Goal: Navigation & Orientation: Find specific page/section

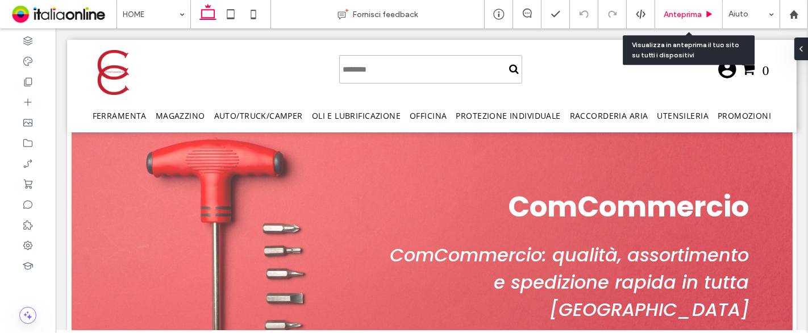
click at [665, 10] on span "Anteprima" at bounding box center [682, 15] width 38 height 10
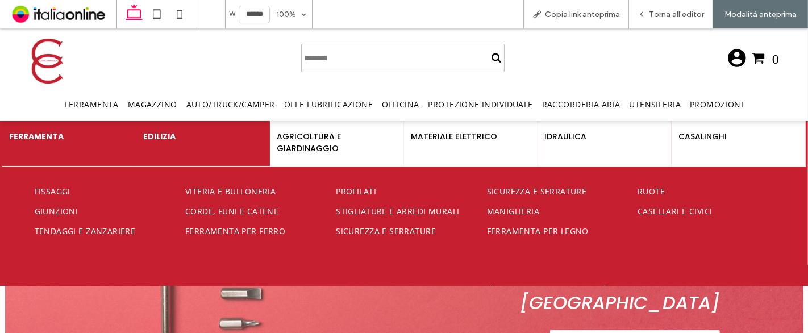
click at [172, 140] on h4 "EDILIZIA" at bounding box center [203, 137] width 120 height 12
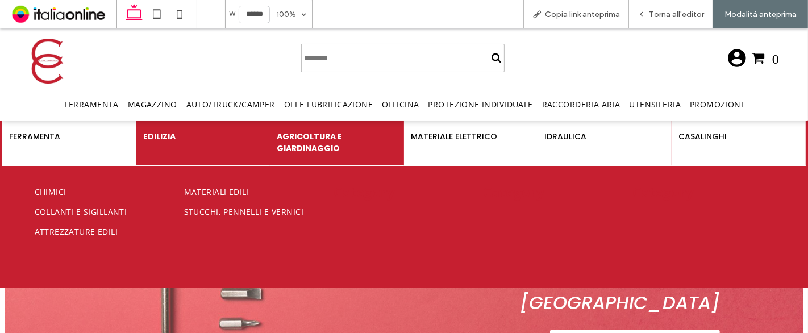
click at [315, 136] on h4 "AGRICOLTURA E GIARDINAGGIO" at bounding box center [337, 143] width 120 height 24
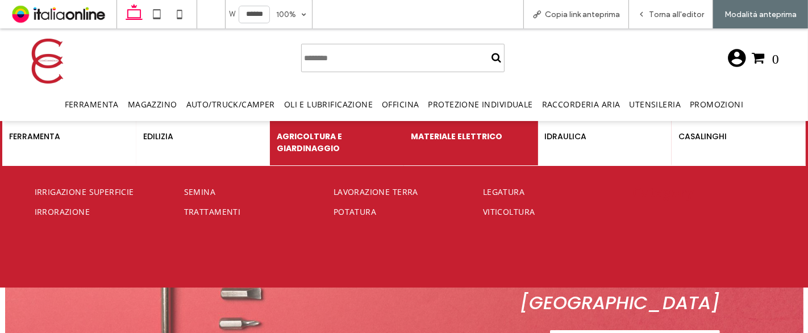
click at [448, 136] on h4 "MATERIALE ELETTRICO" at bounding box center [471, 137] width 120 height 12
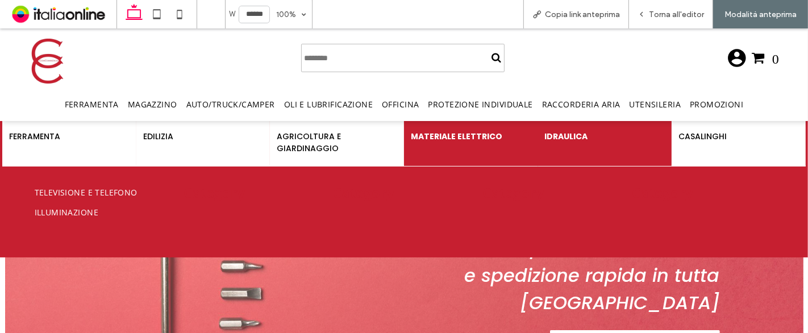
click at [545, 136] on h4 "IDRAULICA" at bounding box center [605, 137] width 120 height 12
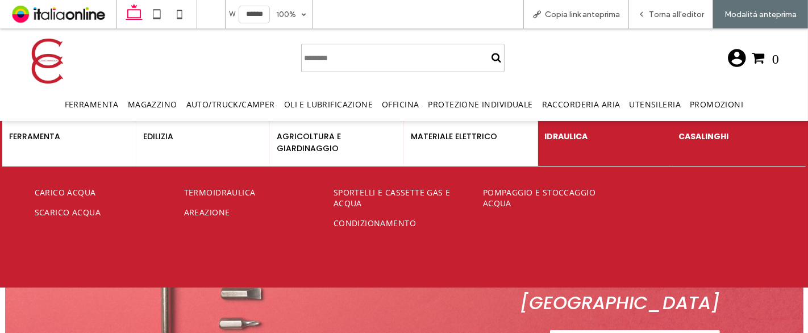
drag, startPoint x: 687, startPoint y: 136, endPoint x: 670, endPoint y: 136, distance: 17.0
click at [687, 136] on h4 "CASALINGHI" at bounding box center [738, 137] width 120 height 12
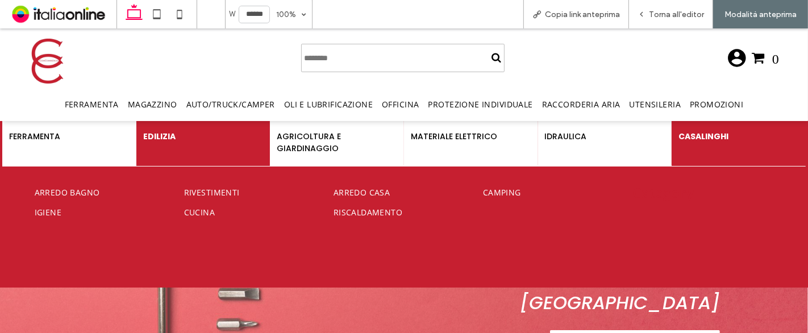
click at [140, 148] on div "EDILIZIA" at bounding box center [203, 143] width 134 height 46
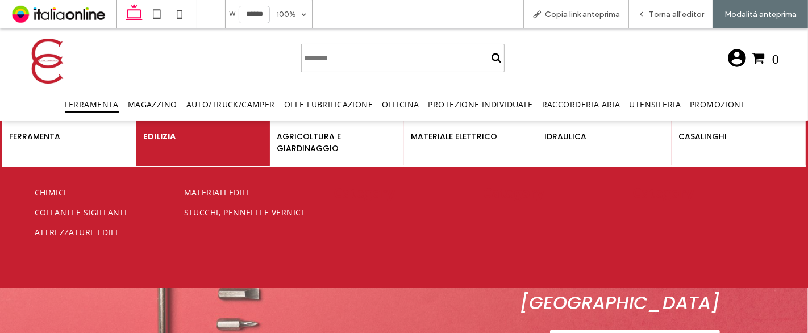
click at [115, 101] on span "Ferramenta" at bounding box center [92, 104] width 54 height 16
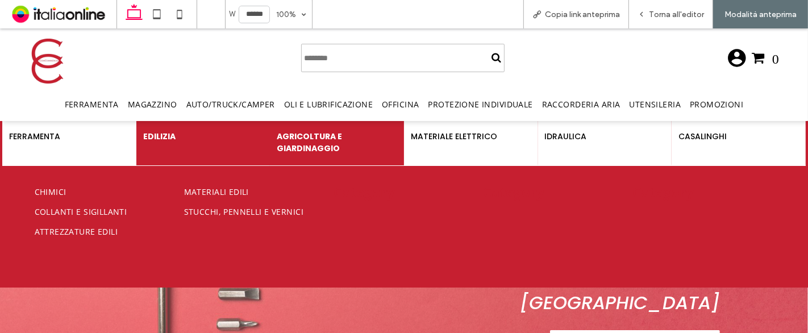
click at [290, 142] on h4 "AGRICOLTURA E GIARDINAGGIO" at bounding box center [337, 143] width 120 height 24
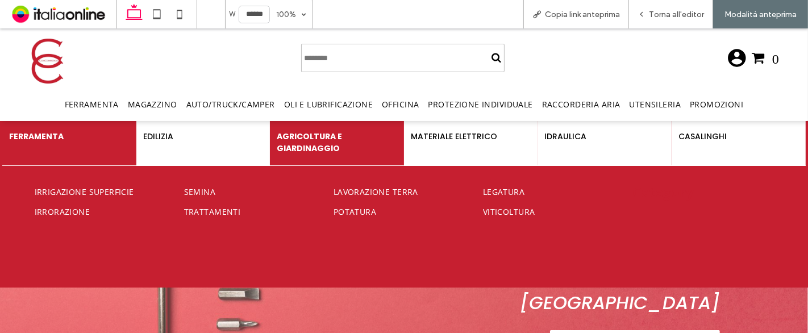
click at [71, 141] on h4 "FERRAMENTA" at bounding box center [69, 137] width 120 height 12
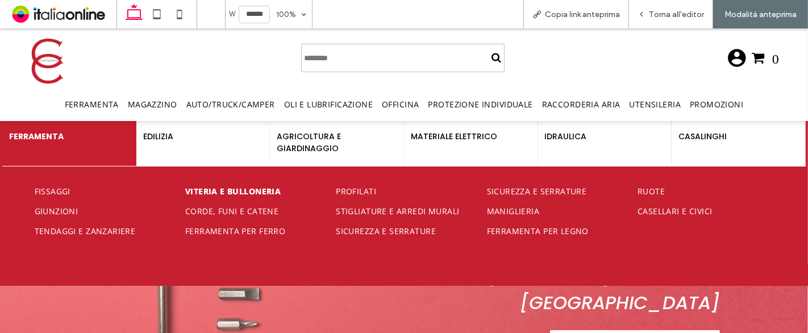
click at [195, 186] on span "Viteria e bulloneria" at bounding box center [232, 191] width 95 height 11
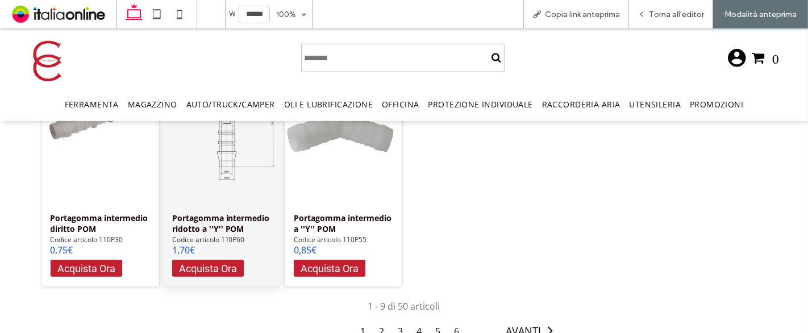
scroll to position [539, 0]
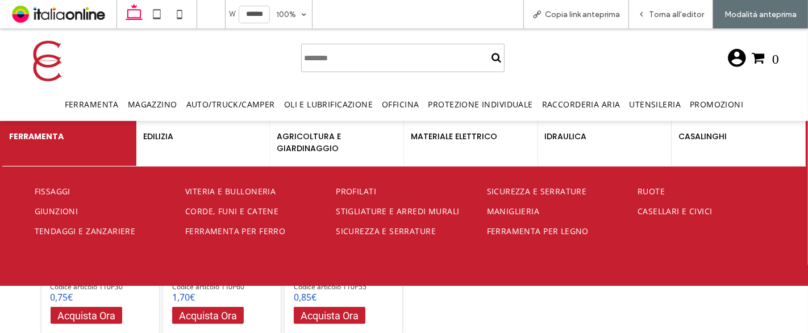
click at [47, 64] on img at bounding box center [47, 60] width 40 height 40
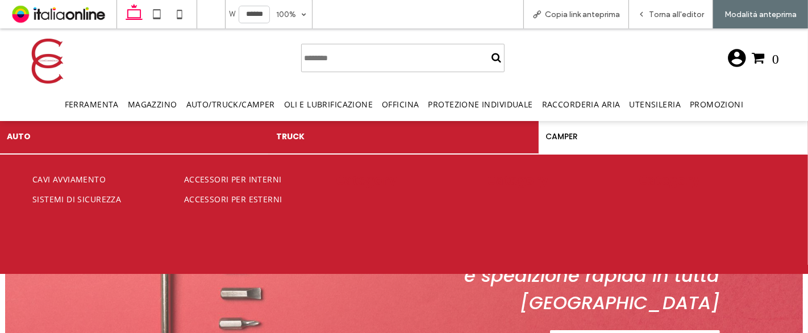
drag, startPoint x: 329, startPoint y: 133, endPoint x: 434, endPoint y: 133, distance: 105.1
click at [329, 133] on h4 "TRUCK" at bounding box center [404, 137] width 256 height 12
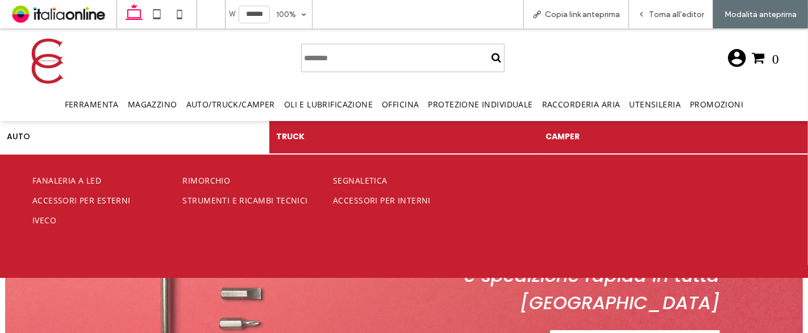
click at [597, 137] on h4 "CAMPER" at bounding box center [673, 137] width 256 height 12
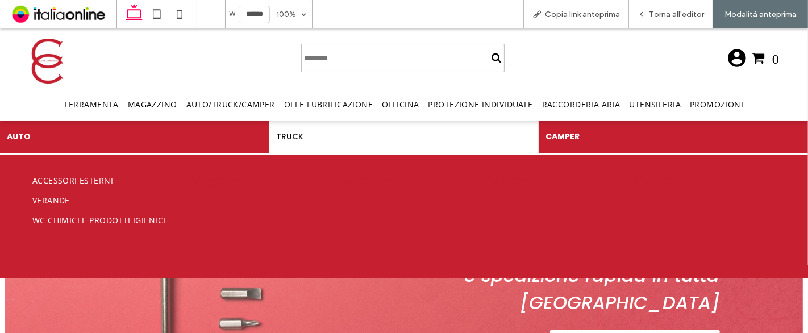
drag, startPoint x: 172, startPoint y: 143, endPoint x: 168, endPoint y: 137, distance: 7.4
click at [172, 143] on div "AUTO" at bounding box center [134, 137] width 269 height 34
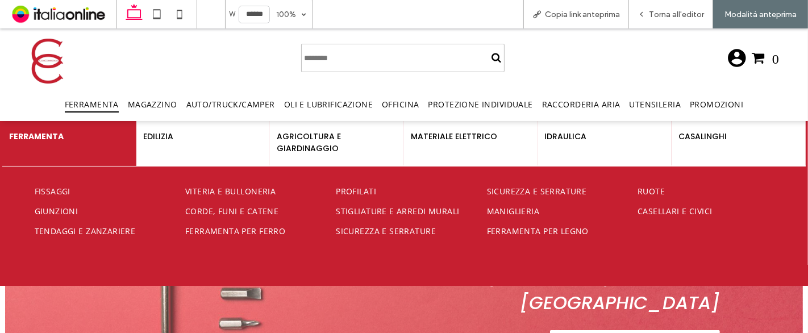
click at [95, 99] on span "Ferramenta" at bounding box center [92, 104] width 54 height 16
click at [57, 64] on img at bounding box center [47, 61] width 45 height 45
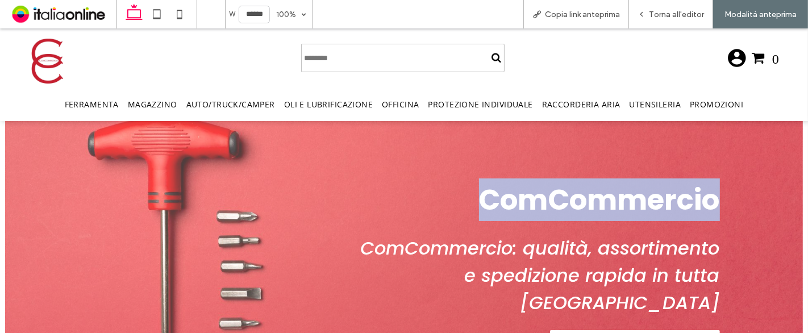
drag, startPoint x: 353, startPoint y: 241, endPoint x: 737, endPoint y: 283, distance: 386.3
click at [743, 294] on div "ComCommercio ComCommercio: qualità, assortimento e spedizione rapida in tutta I…" at bounding box center [404, 272] width 808 height 302
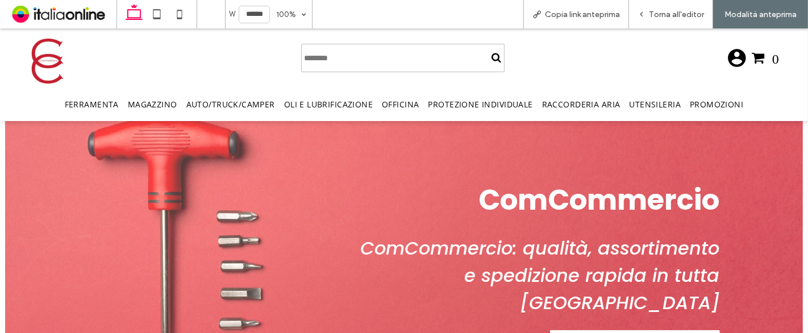
click at [737, 282] on div "ComCommercio ComCommercio: qualità, assortimento e spedizione rapida in tutta I…" at bounding box center [404, 272] width 682 height 302
